Goal: Task Accomplishment & Management: Manage account settings

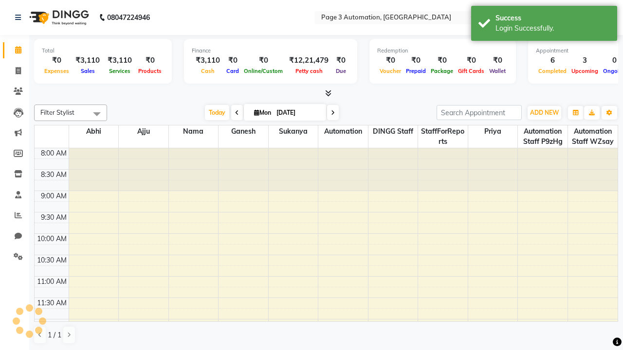
select select "en"
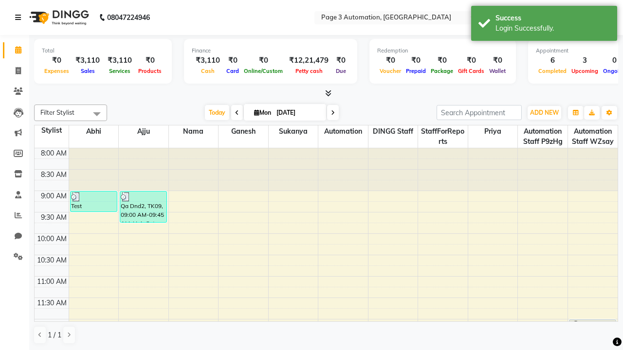
click at [20, 18] on icon at bounding box center [18, 17] width 6 height 7
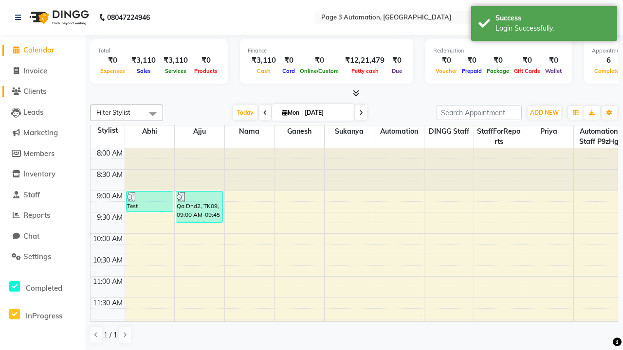
click at [42, 91] on span "Clients" at bounding box center [34, 91] width 23 height 9
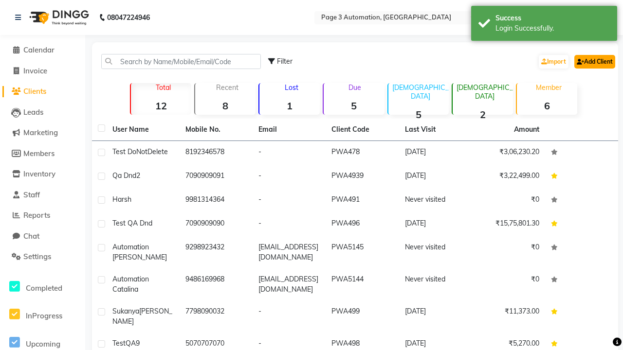
click at [594, 61] on link "Add Client" at bounding box center [594, 62] width 41 height 14
select select "22"
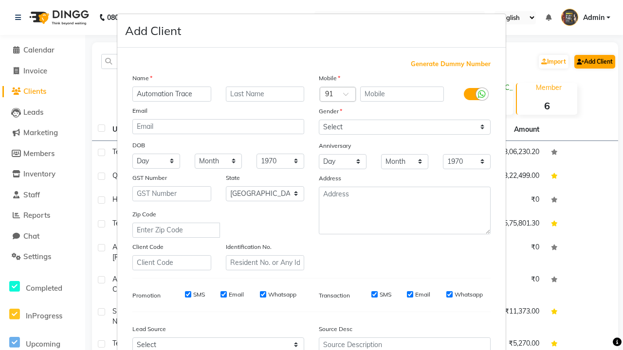
type input "Automation Trace"
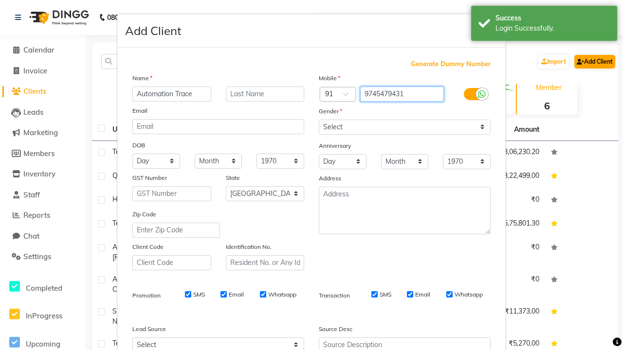
type input "9745479431"
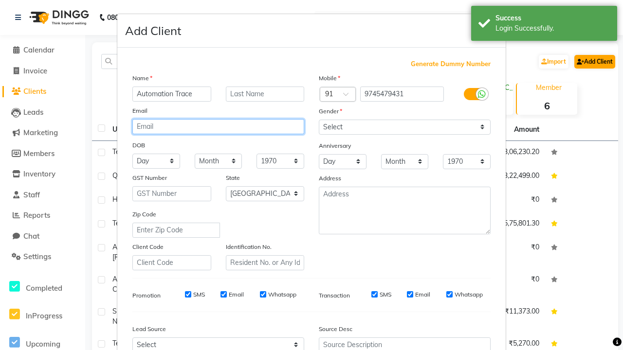
type input "mFMPeGmCt8@79yKE.com"
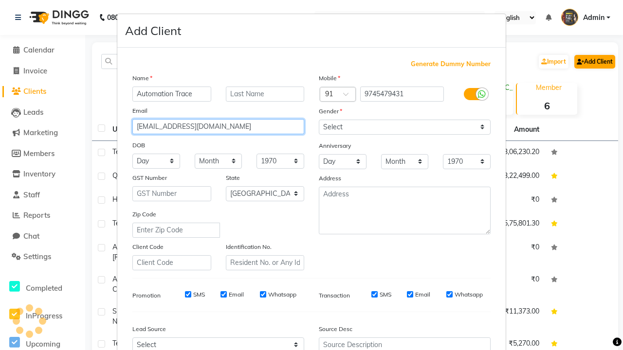
select select "male"
type input "mFMPeGmCt8@79yKE.com"
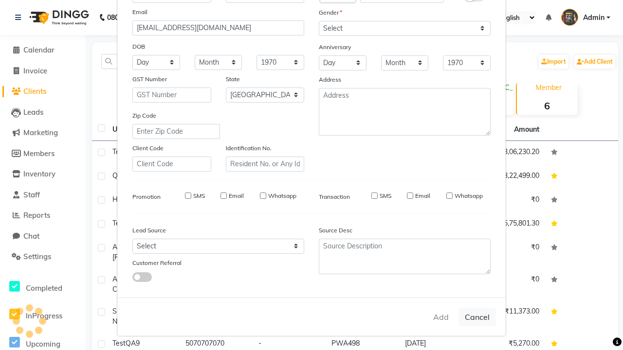
select select
select select "null"
select select
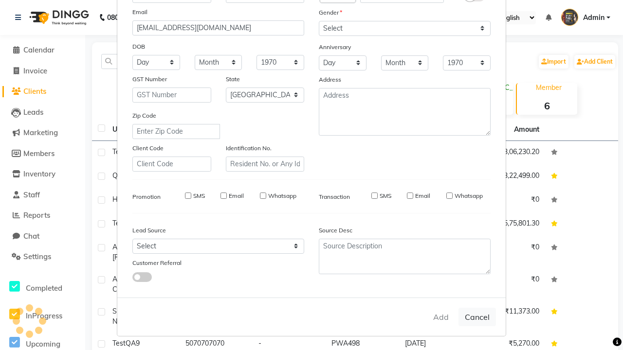
select select
checkbox input "false"
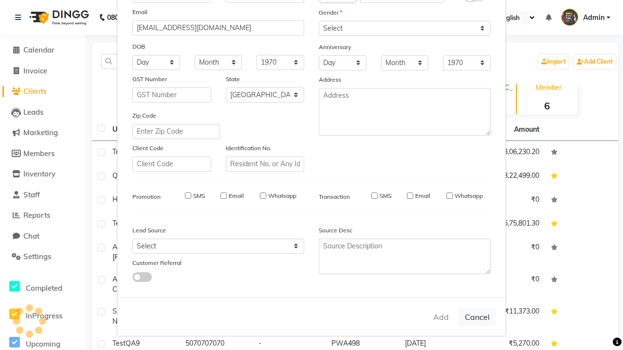
checkbox input "false"
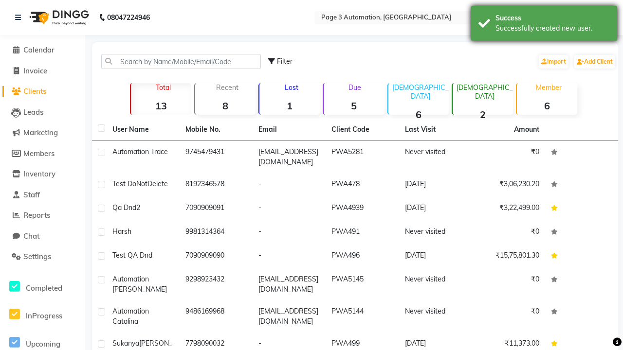
click at [544, 25] on div "Successfully created new user." at bounding box center [552, 28] width 114 height 10
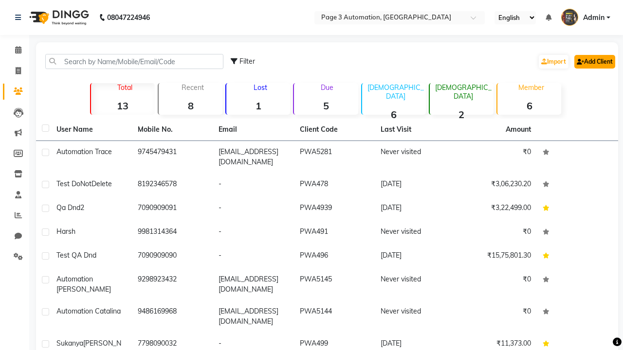
click at [594, 61] on link "Add Client" at bounding box center [594, 62] width 41 height 14
select select "22"
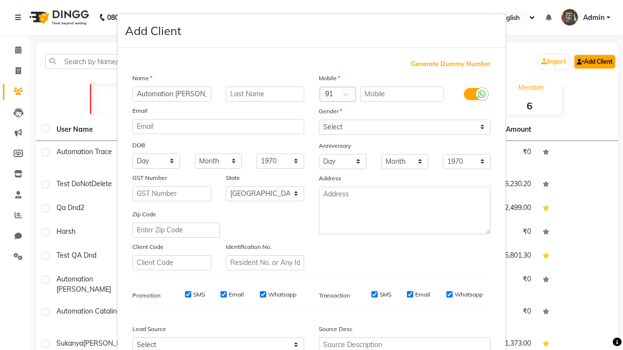
type input "Automation [PERSON_NAME]"
type input "9893882484"
type input "[EMAIL_ADDRESS][DOMAIN_NAME]"
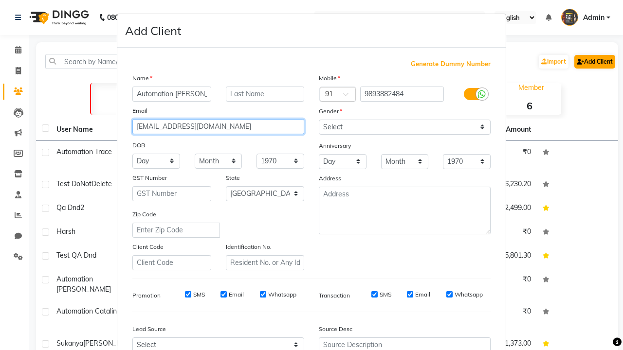
select select "male"
type input "[EMAIL_ADDRESS][DOMAIN_NAME]"
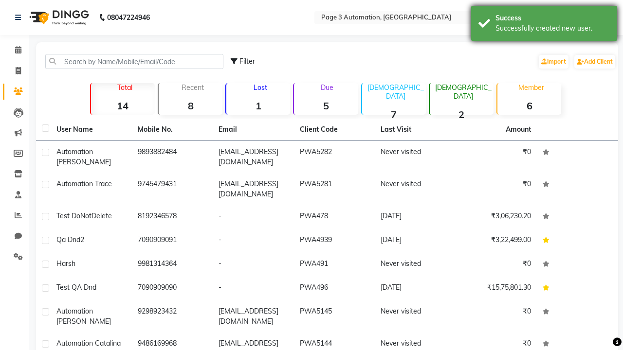
click at [544, 25] on div "Successfully created new user." at bounding box center [552, 28] width 114 height 10
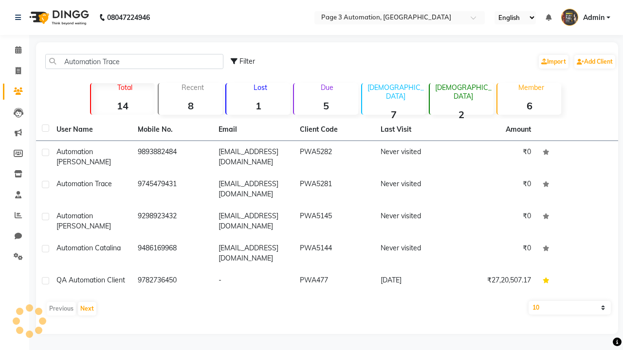
type input "Automation Trace"
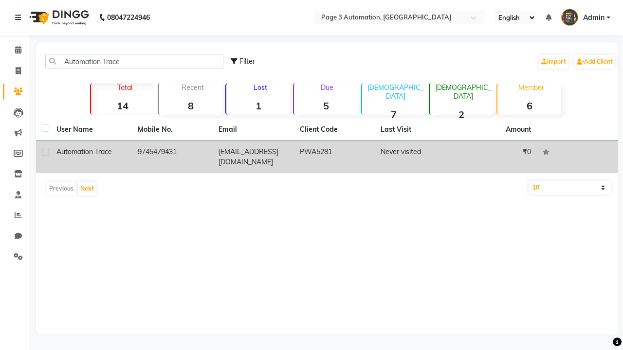
click at [327, 157] on td "PWA5281" at bounding box center [334, 157] width 81 height 32
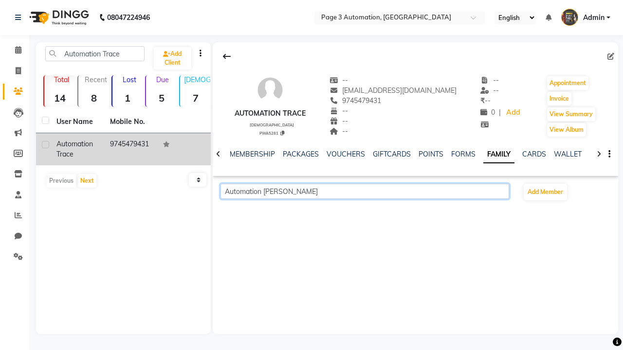
scroll to position [0, 172]
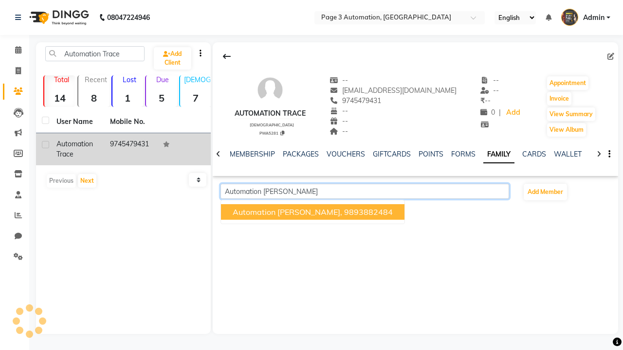
click at [291, 212] on span "Automation Aliza," at bounding box center [287, 212] width 109 height 10
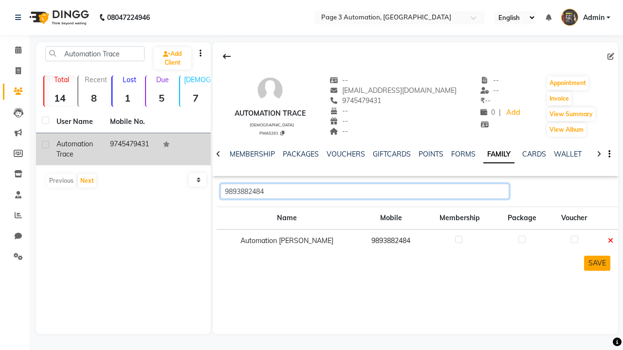
type input "9893882484"
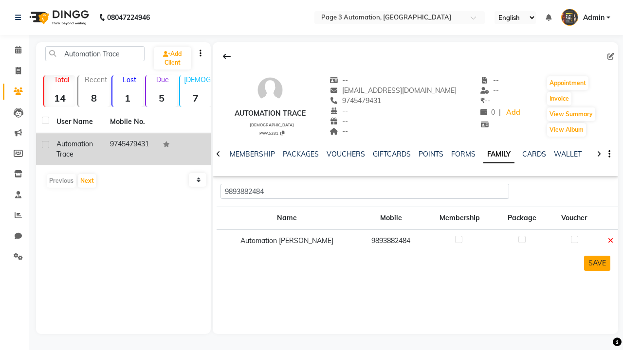
click at [597, 263] on button "SAVE" at bounding box center [597, 263] width 26 height 15
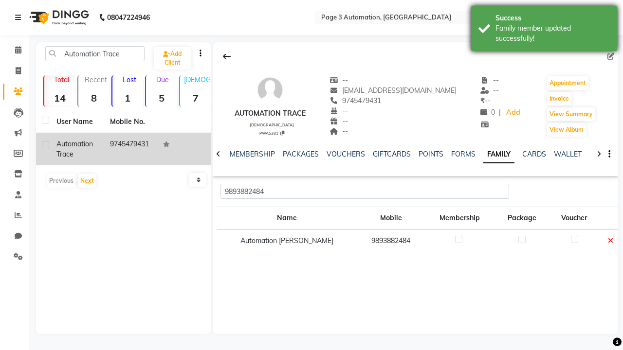
click at [544, 30] on div "Family member updated successfully!" at bounding box center [552, 33] width 114 height 20
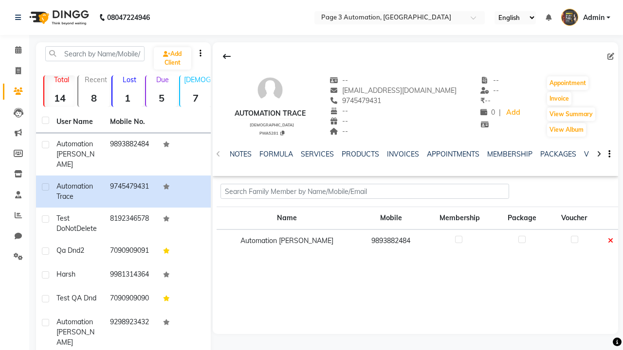
click at [608, 241] on icon at bounding box center [610, 240] width 5 height 7
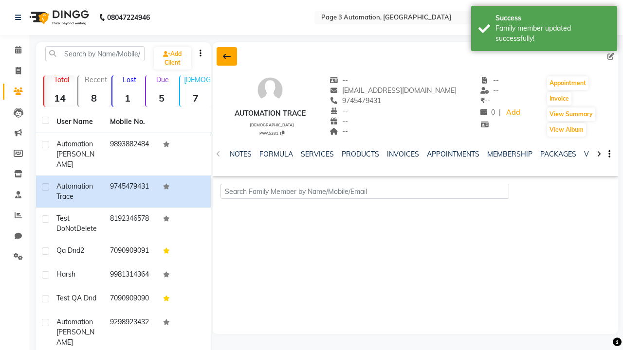
click at [544, 30] on div "Family member updated successfully!" at bounding box center [552, 33] width 114 height 20
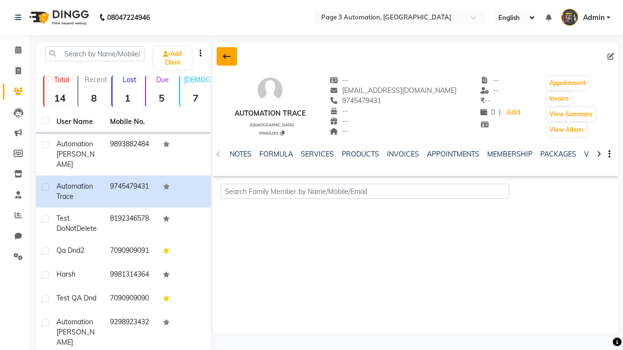
click at [226, 56] on icon at bounding box center [227, 57] width 8 height 8
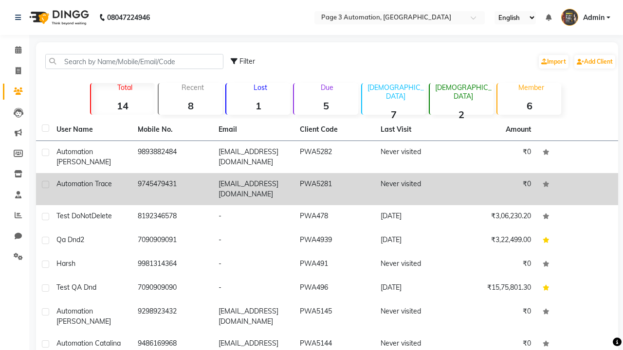
click at [45, 184] on label at bounding box center [45, 184] width 7 height 7
click at [45, 184] on input "checkbox" at bounding box center [45, 185] width 6 height 6
checkbox input "true"
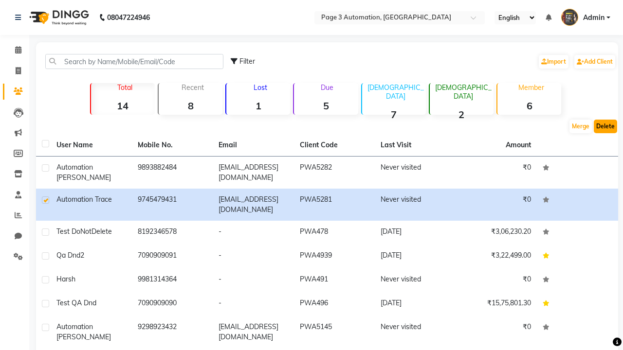
click at [605, 127] on button "Delete" at bounding box center [605, 127] width 23 height 14
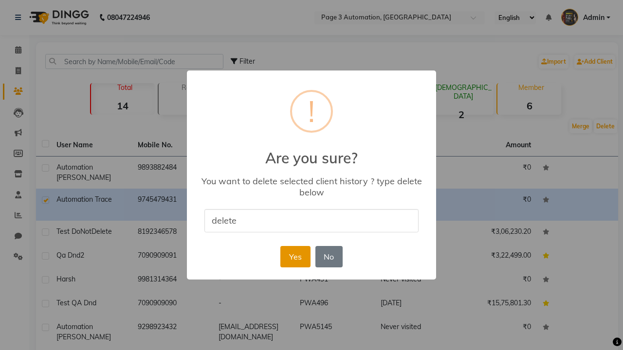
type input "delete"
click at [295, 256] on button "Yes" at bounding box center [295, 256] width 30 height 21
